Goal: Information Seeking & Learning: Understand process/instructions

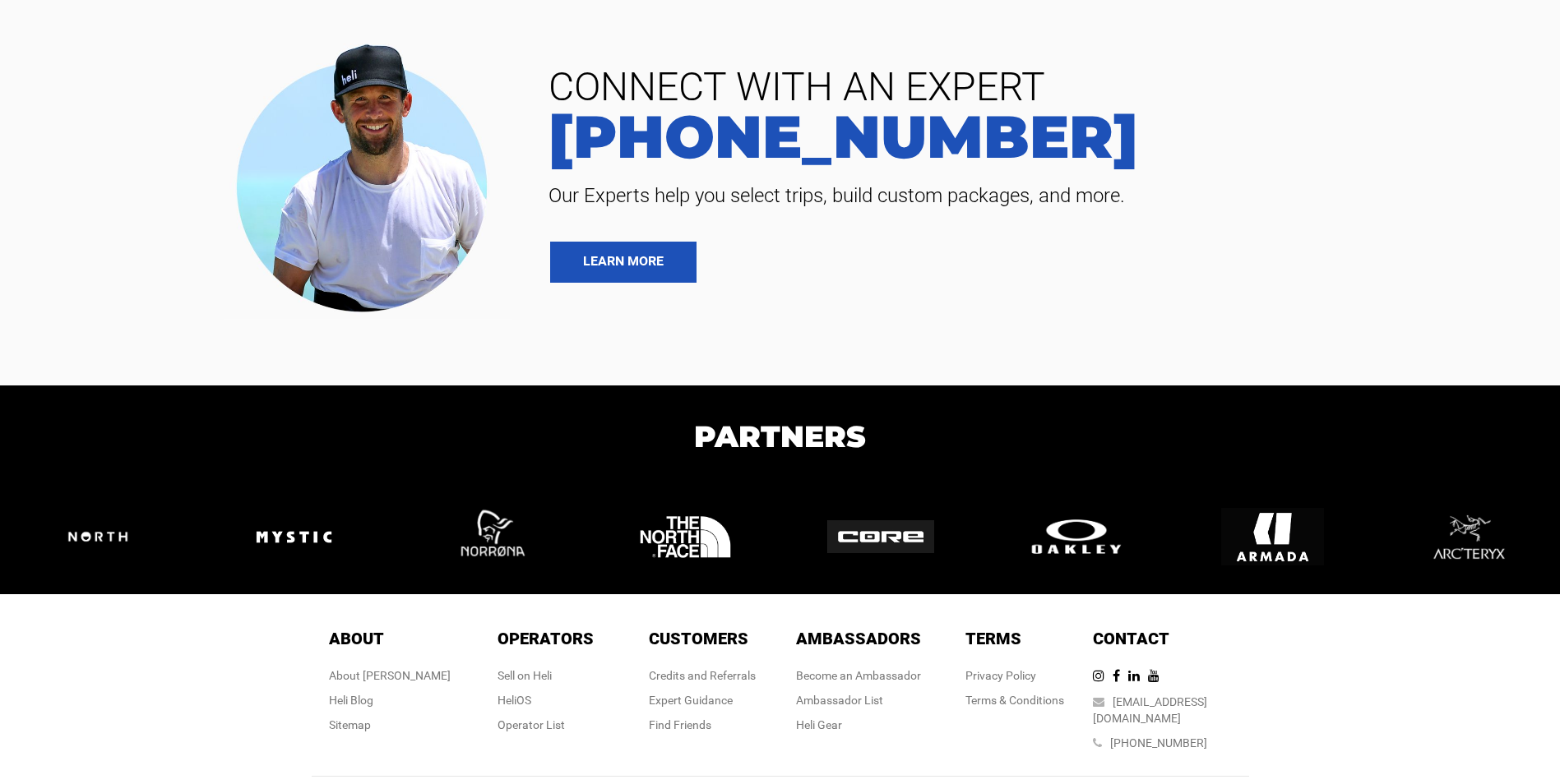
scroll to position [3931, 0]
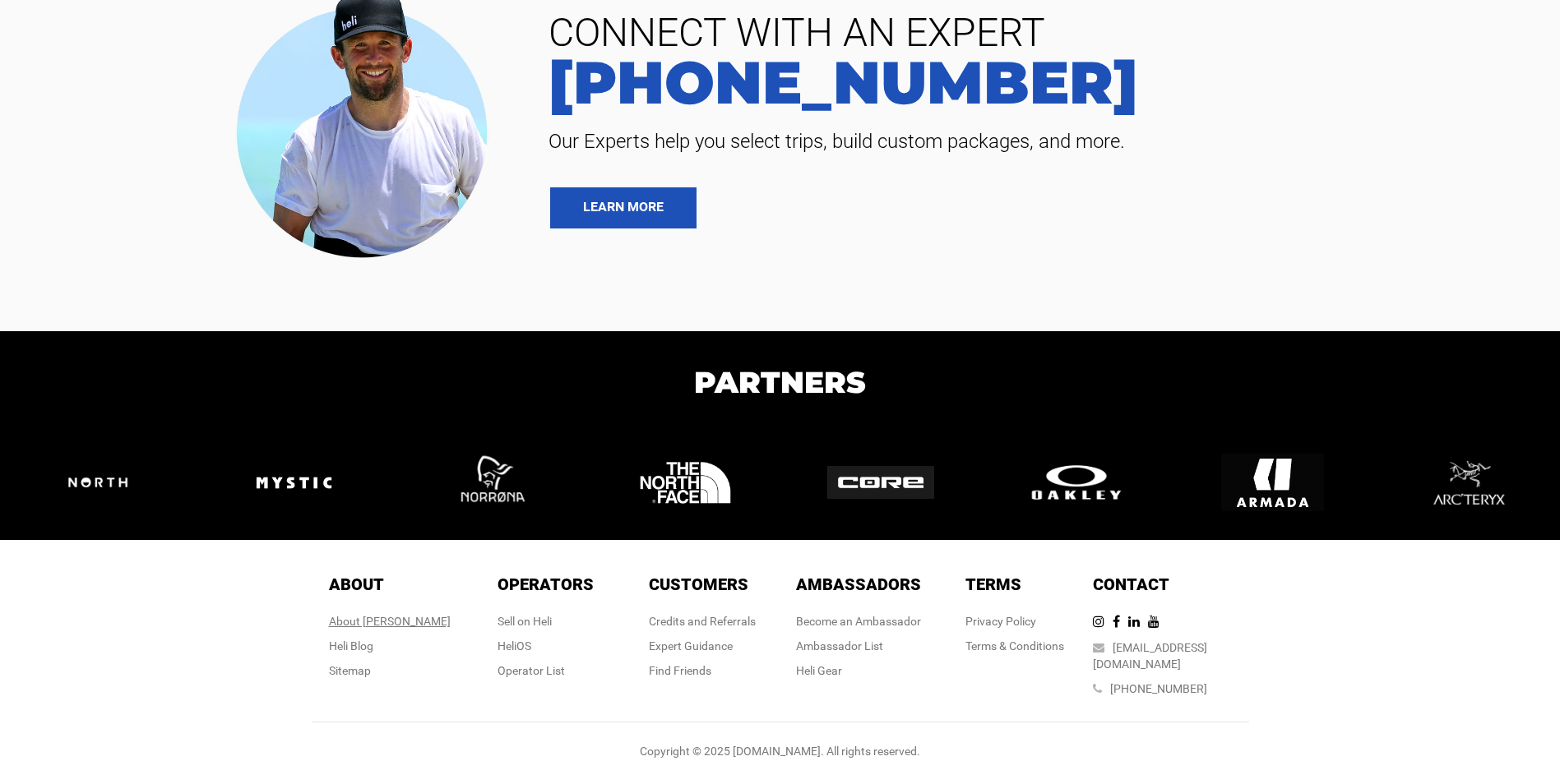
click at [400, 630] on div "About [PERSON_NAME]" at bounding box center [390, 621] width 121 height 17
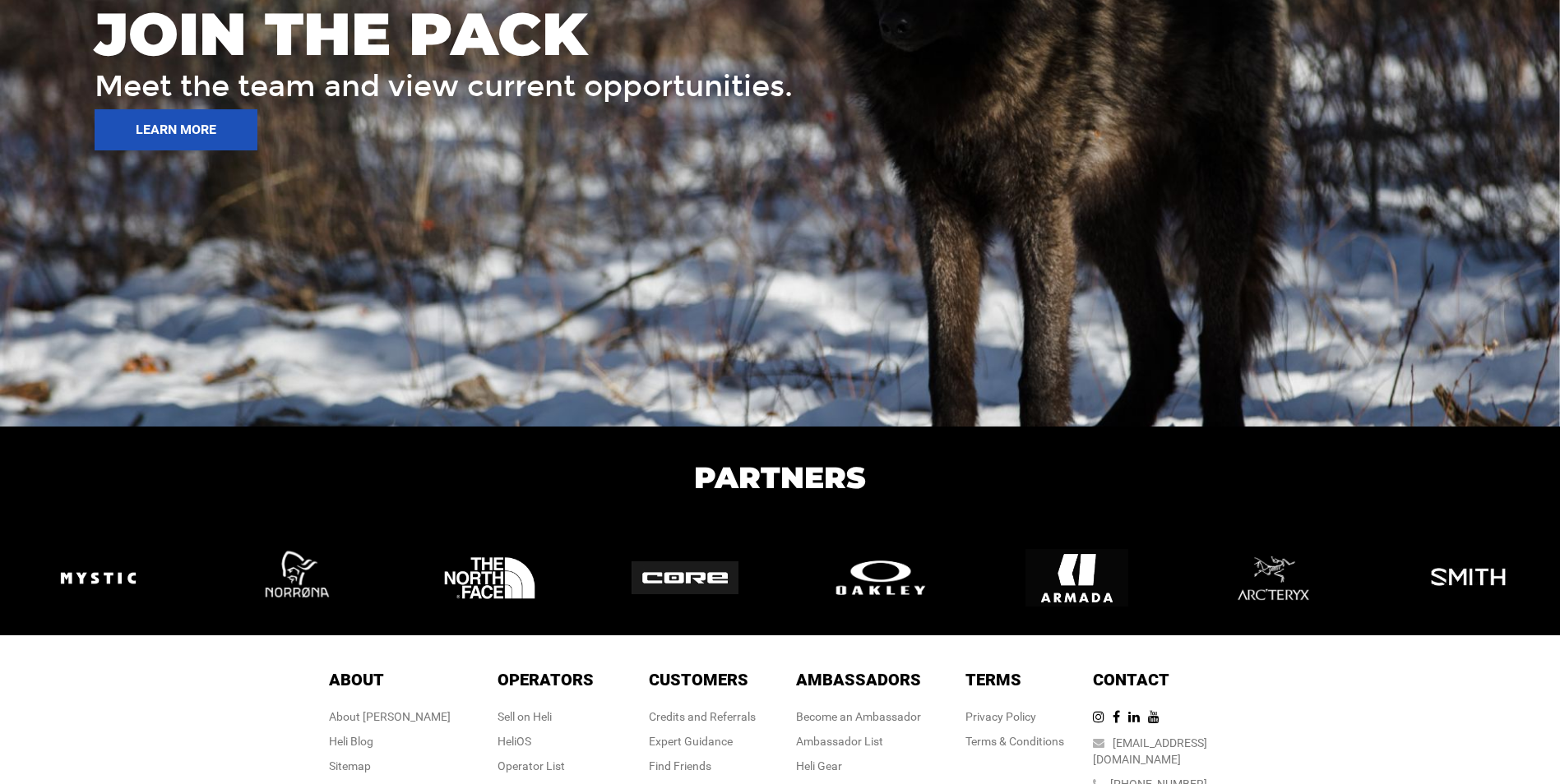
scroll to position [2539, 0]
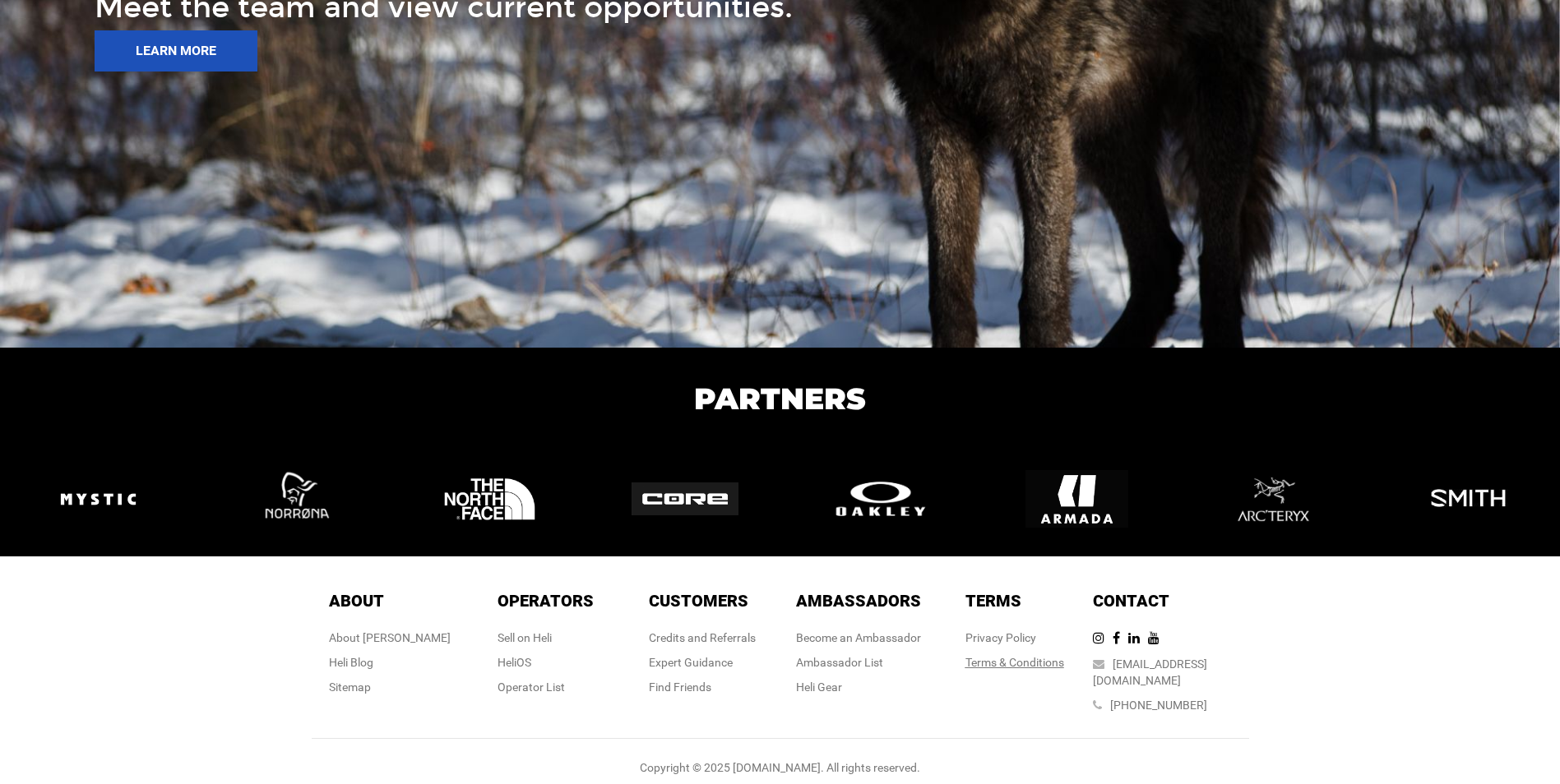
click at [979, 663] on link "Terms & Conditions" at bounding box center [1014, 663] width 98 height 13
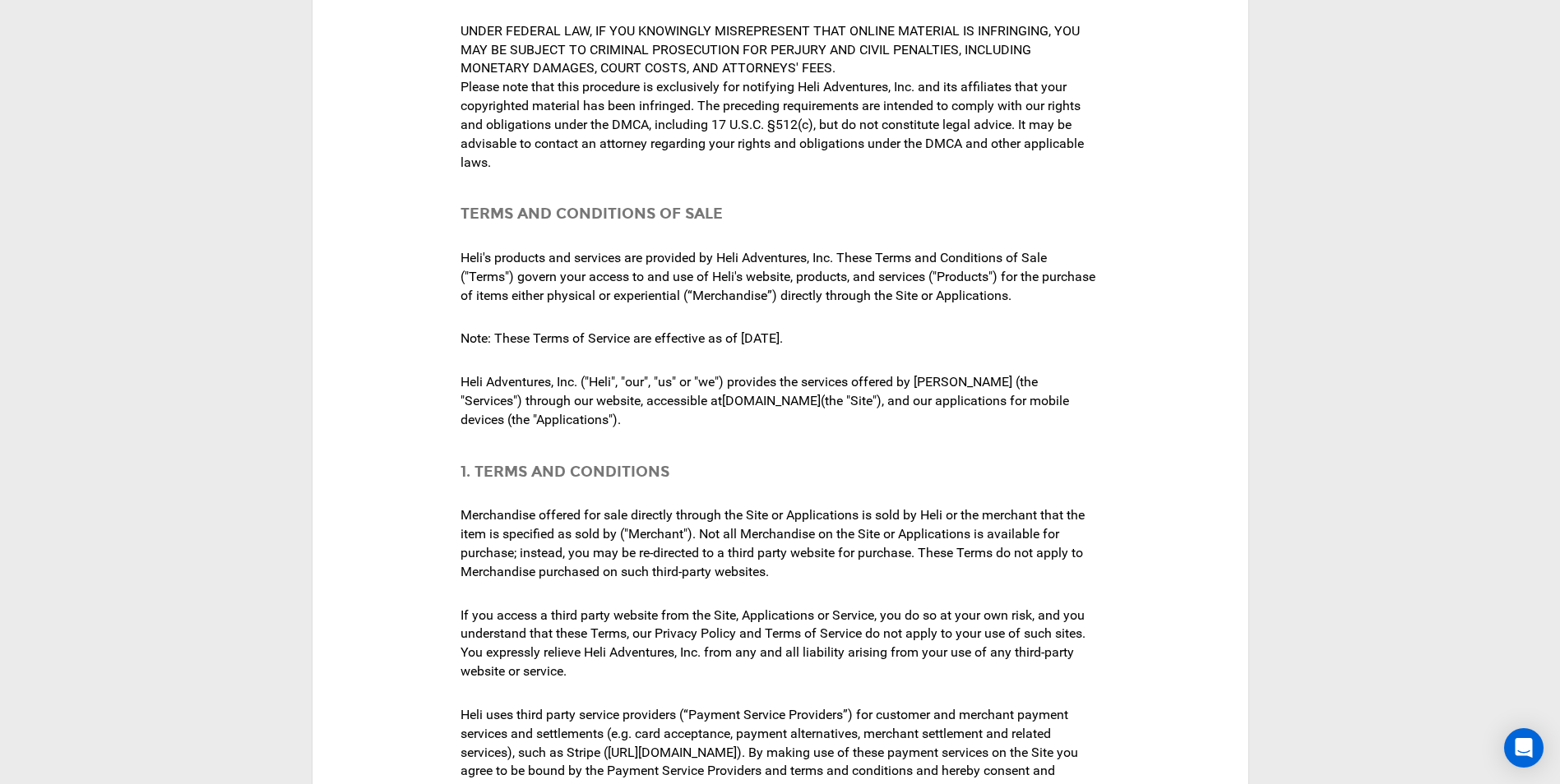
scroll to position [1726, 0]
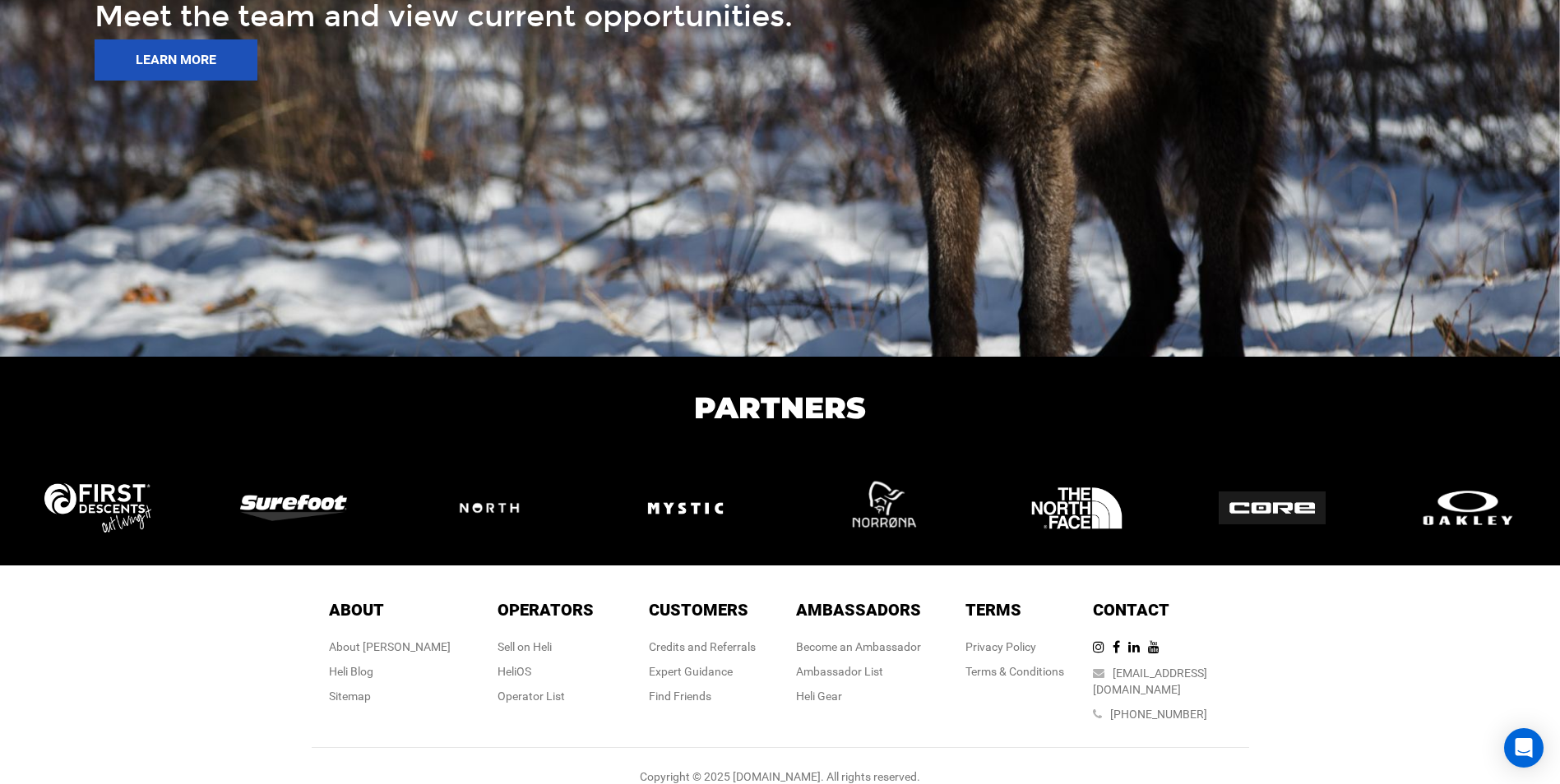
scroll to position [2539, 0]
